Goal: Entertainment & Leisure: Consume media (video, audio)

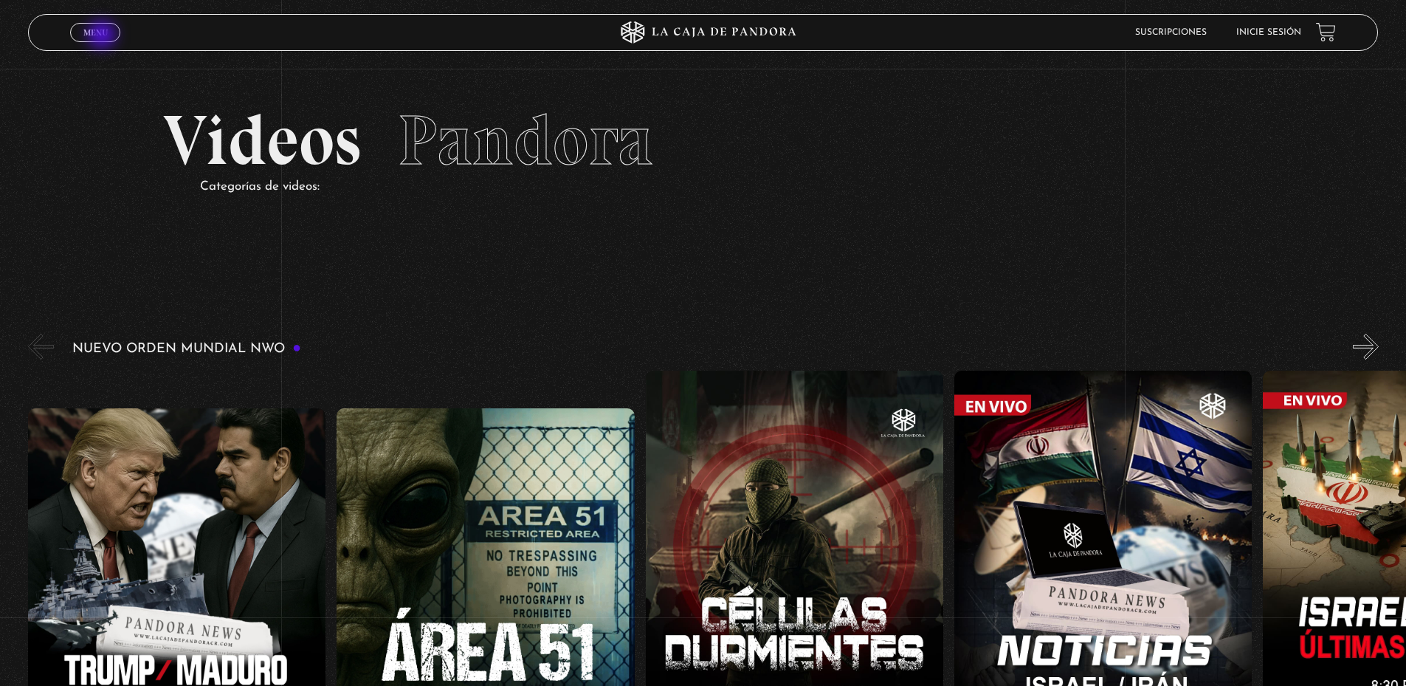
click at [103, 36] on span "Menu" at bounding box center [95, 32] width 24 height 9
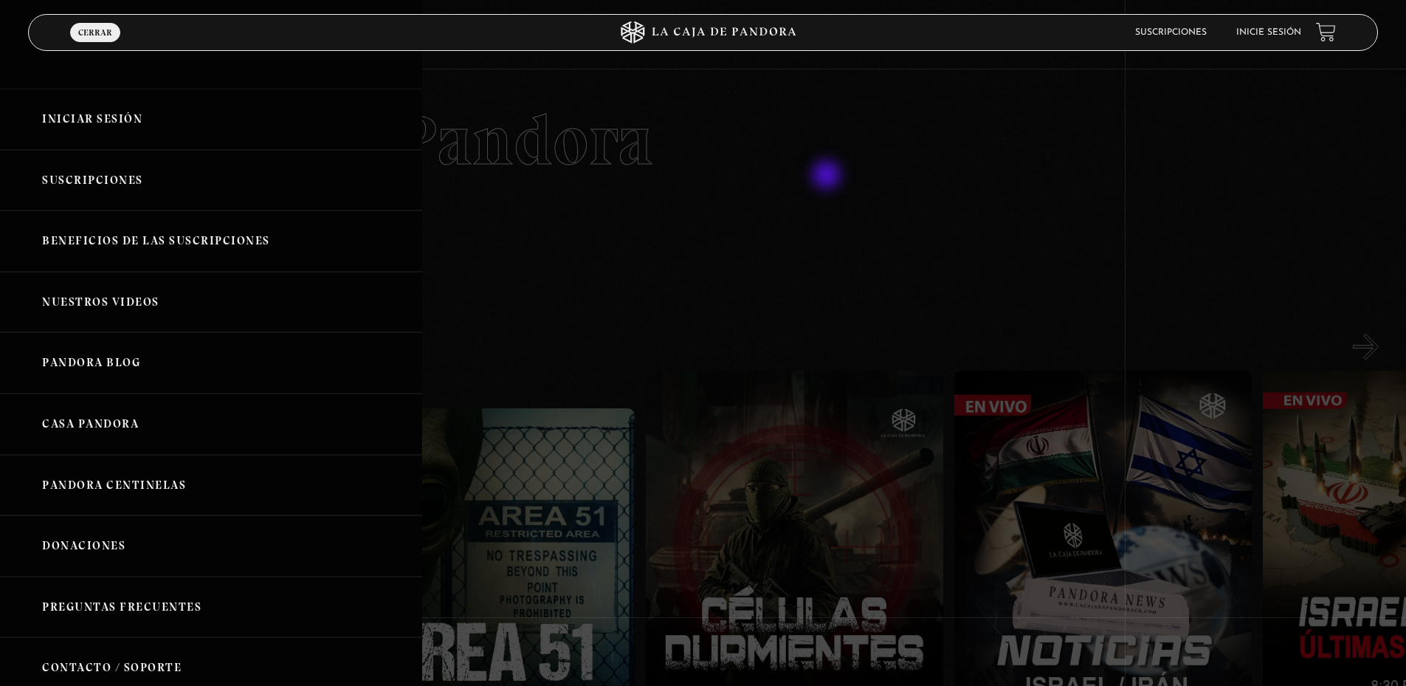
click at [865, 174] on div at bounding box center [703, 343] width 1406 height 686
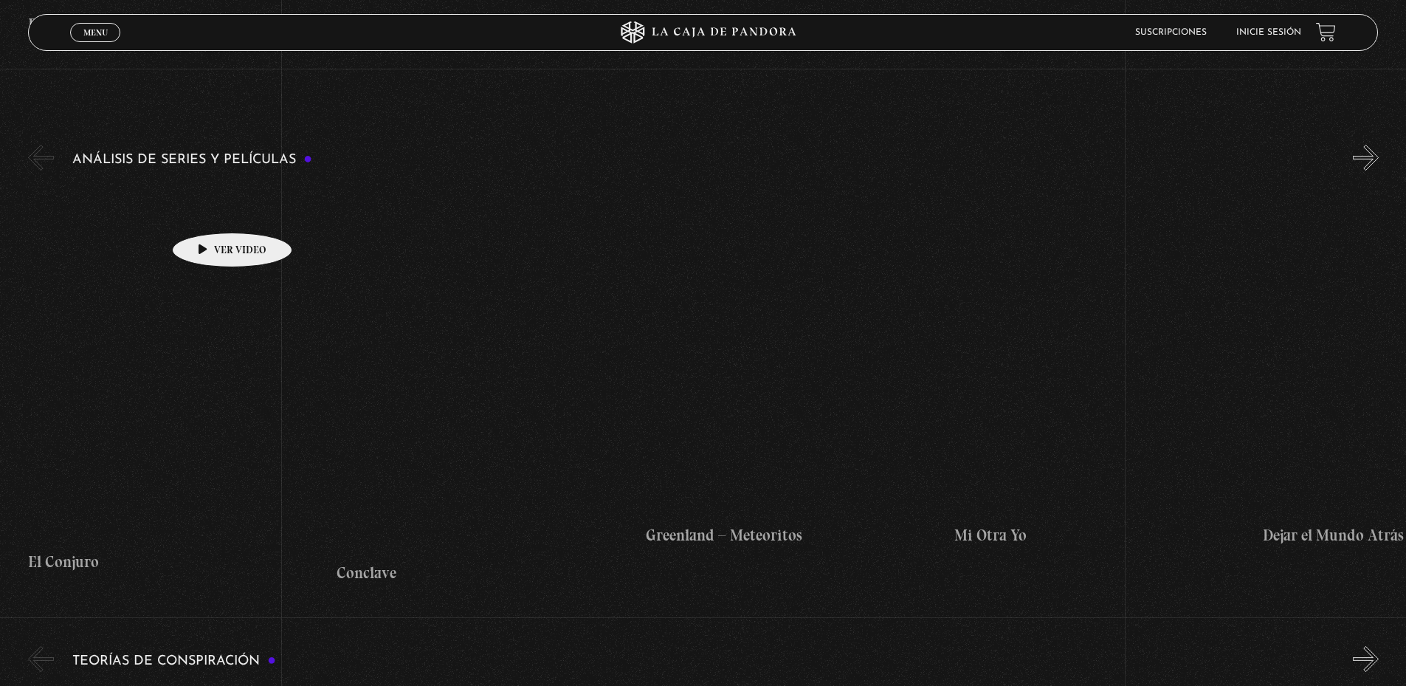
scroll to position [2140, 0]
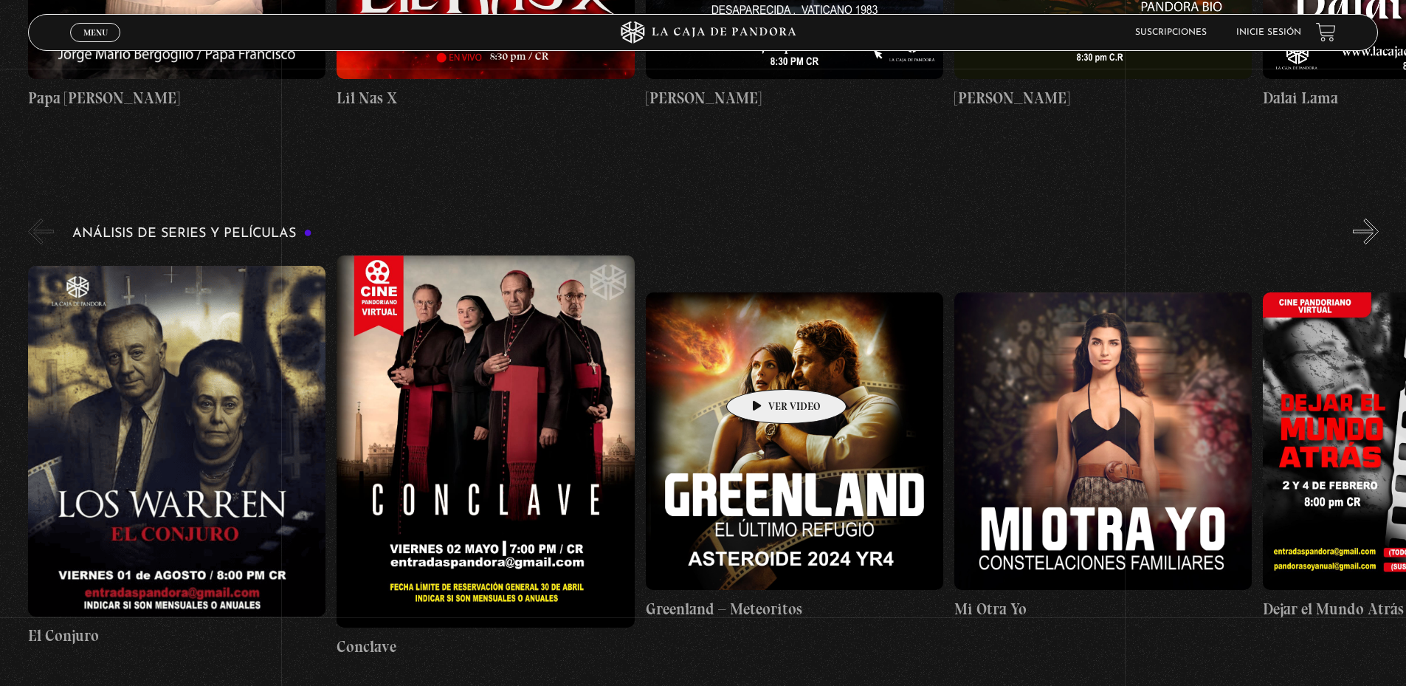
click at [763, 367] on figure at bounding box center [794, 440] width 297 height 297
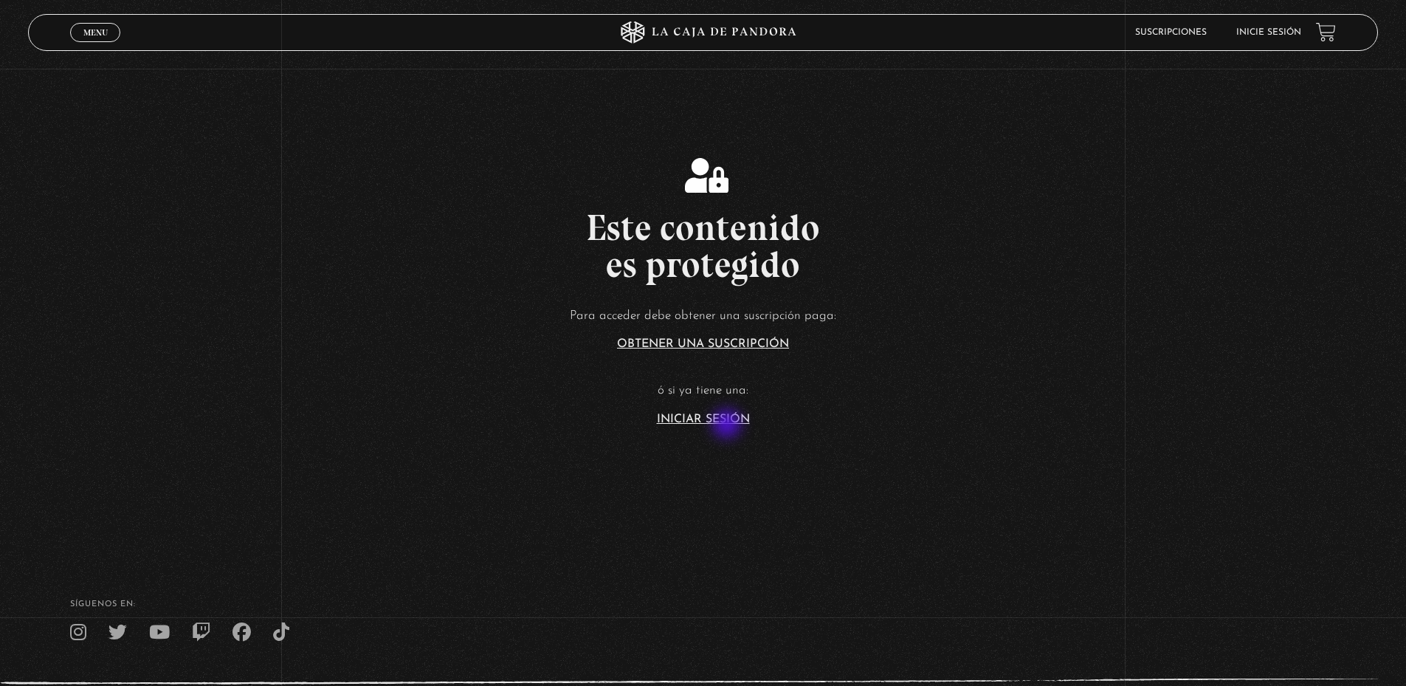
click at [728, 425] on section "Este contenido es protegido Para acceder debe obtener una suscripción paga: Obt…" at bounding box center [703, 274] width 1406 height 548
click at [700, 422] on link "Iniciar Sesión" at bounding box center [703, 419] width 93 height 12
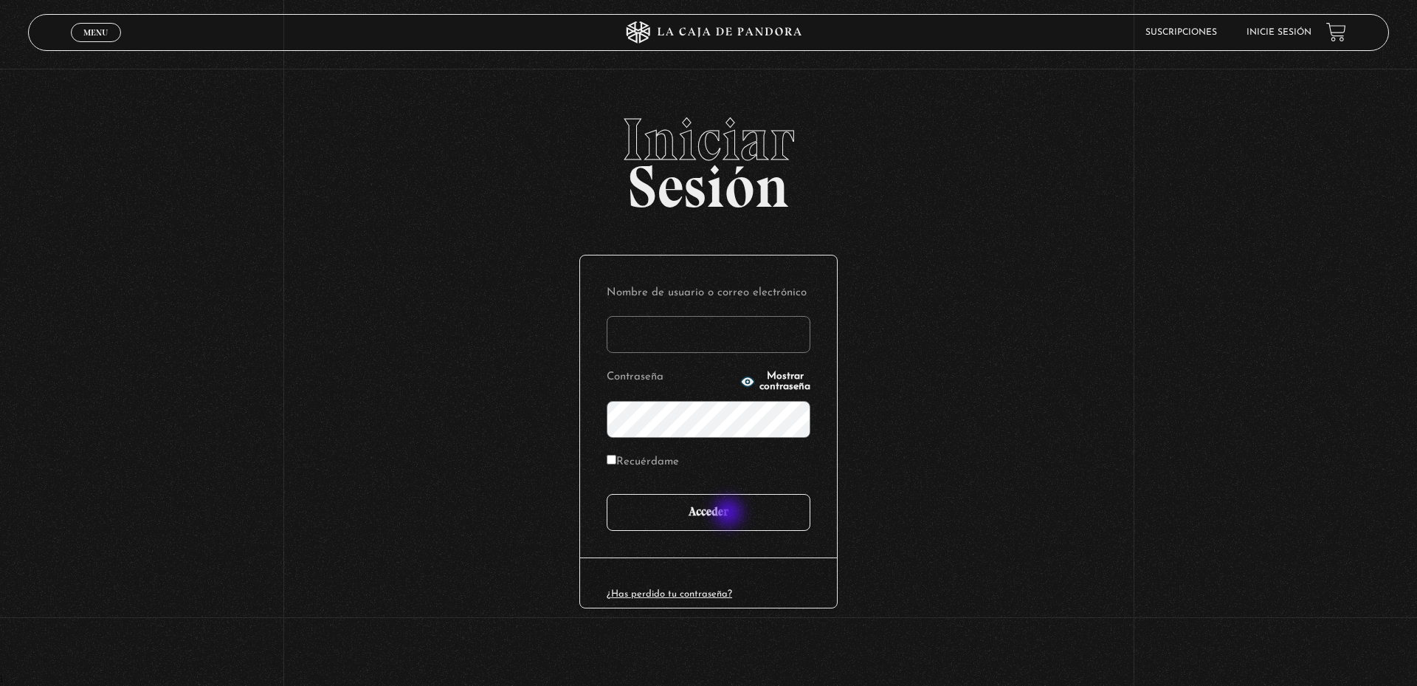
type input "fhiliusdei@gmail.com"
click at [730, 509] on input "Acceder" at bounding box center [709, 512] width 204 height 37
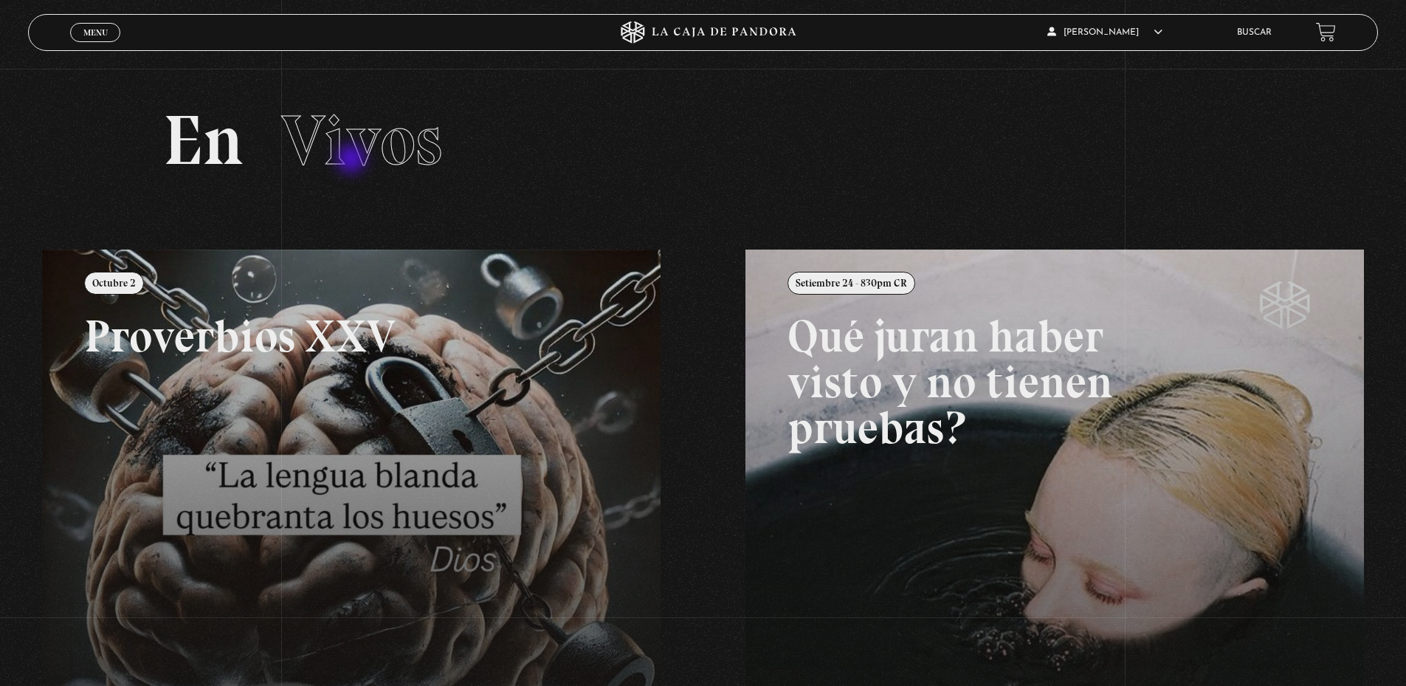
click at [353, 160] on span "Vivos" at bounding box center [361, 140] width 161 height 84
drag, startPoint x: 225, startPoint y: 152, endPoint x: 173, endPoint y: 226, distance: 90.5
click at [222, 155] on h2 "En Vivos" at bounding box center [703, 141] width 1080 height 70
click at [92, 31] on span "Menu" at bounding box center [95, 32] width 24 height 9
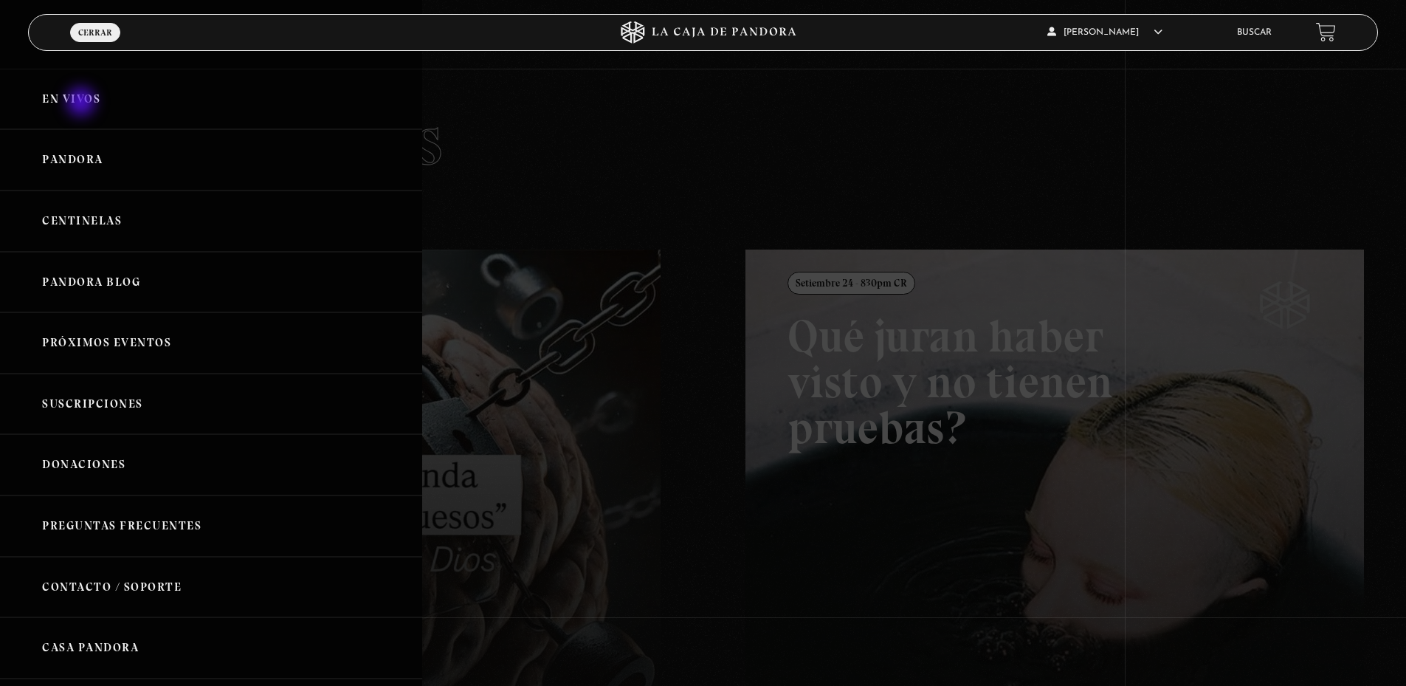
click at [83, 103] on link "En vivos" at bounding box center [211, 99] width 422 height 61
